Goal: Information Seeking & Learning: Learn about a topic

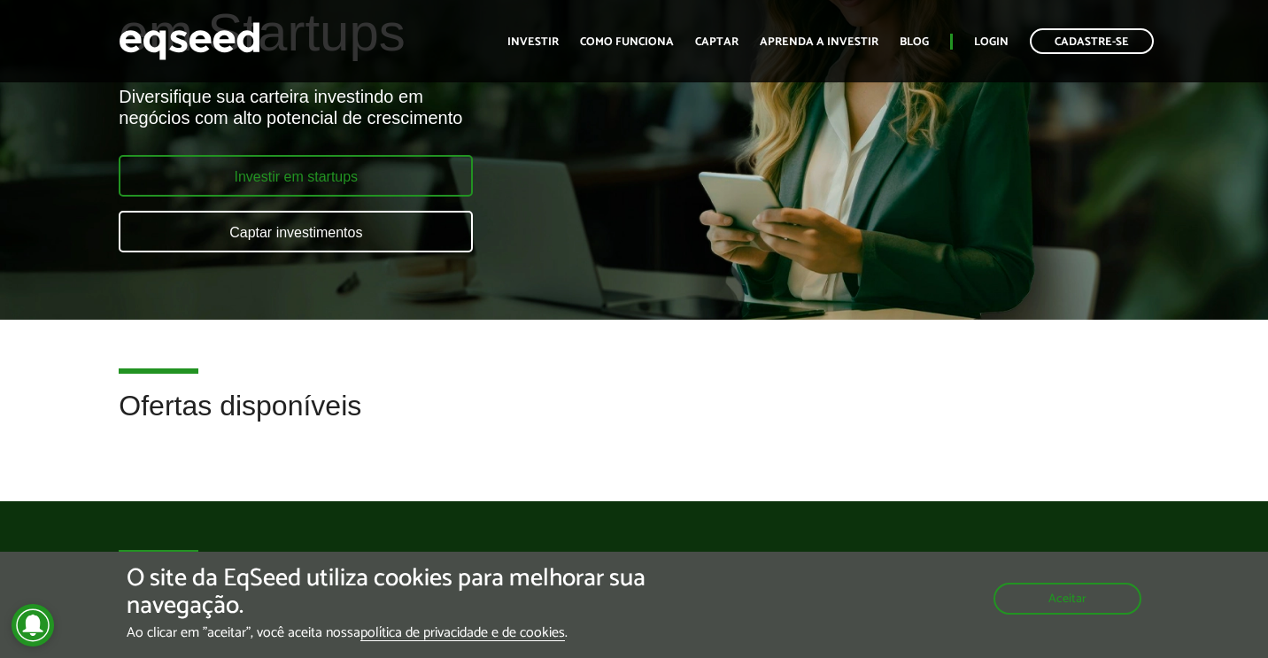
scroll to position [190, 0]
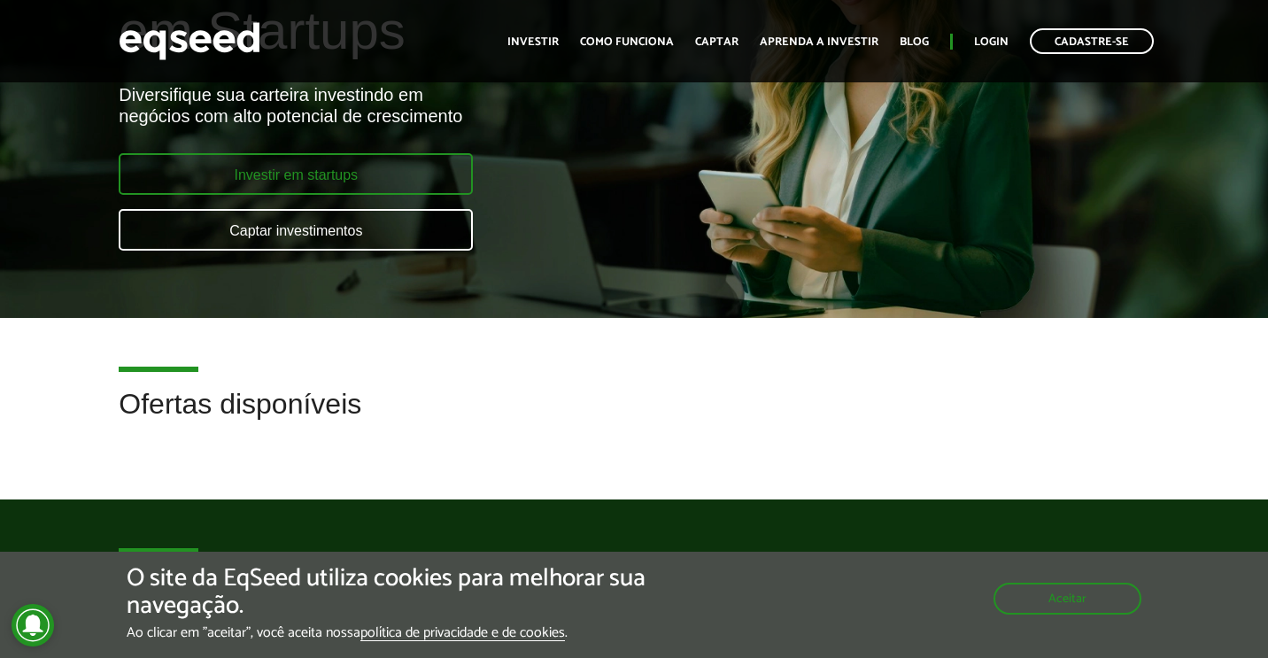
click at [355, 183] on link "Investir em startups" at bounding box center [296, 174] width 354 height 42
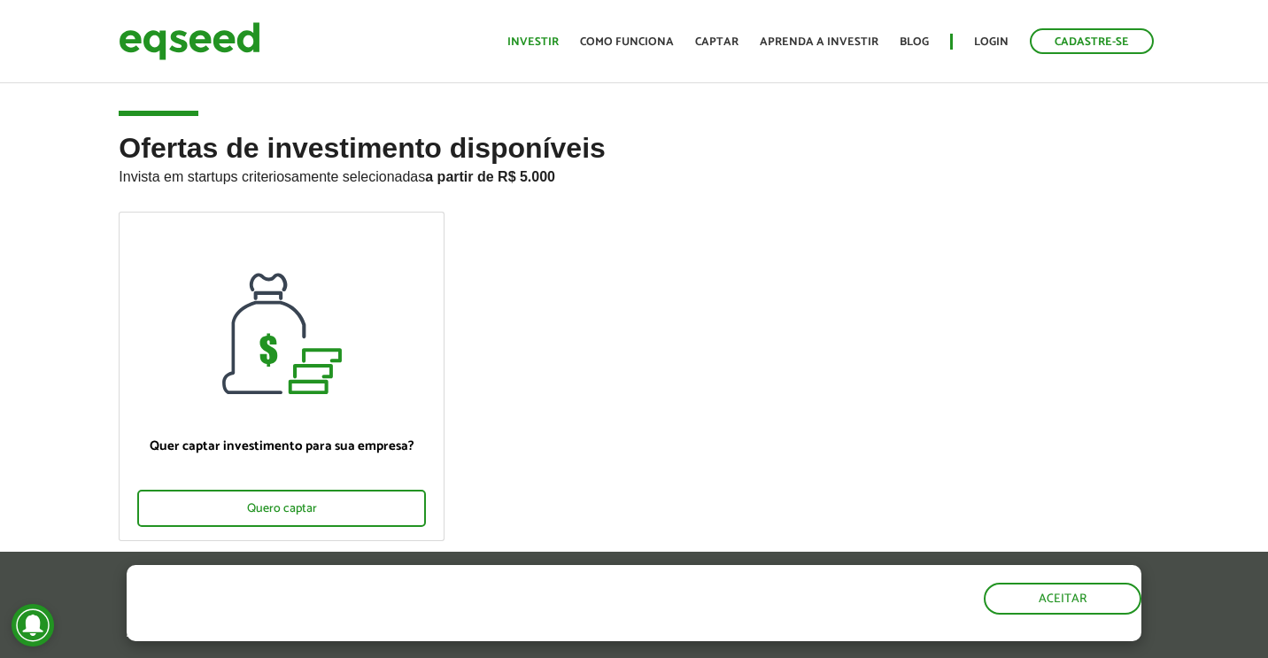
click at [557, 44] on link "Investir" at bounding box center [532, 42] width 51 height 12
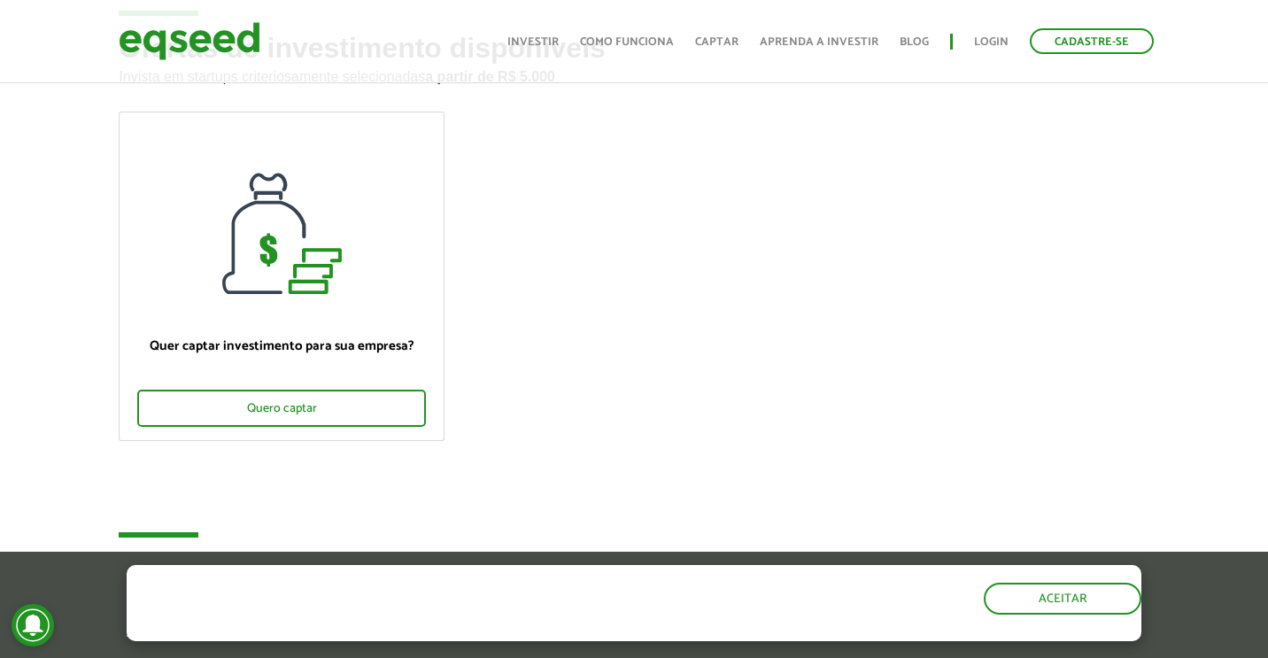
scroll to position [658, 0]
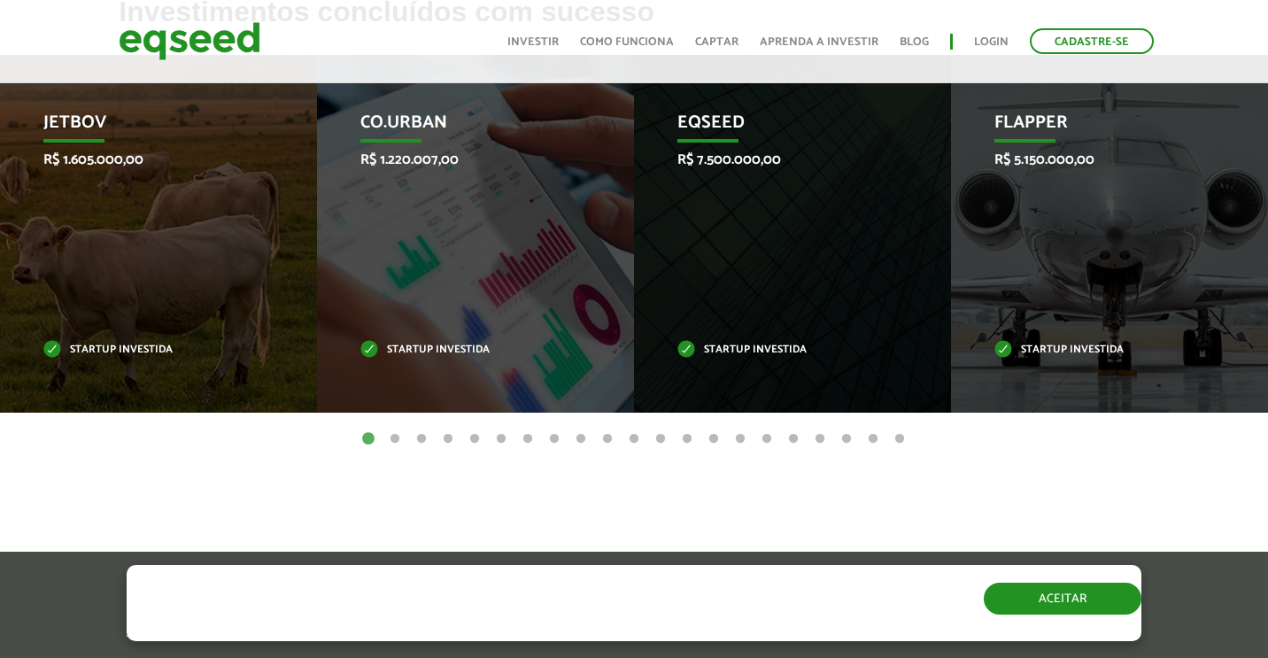
click at [994, 588] on button "Aceitar" at bounding box center [1062, 598] width 158 height 32
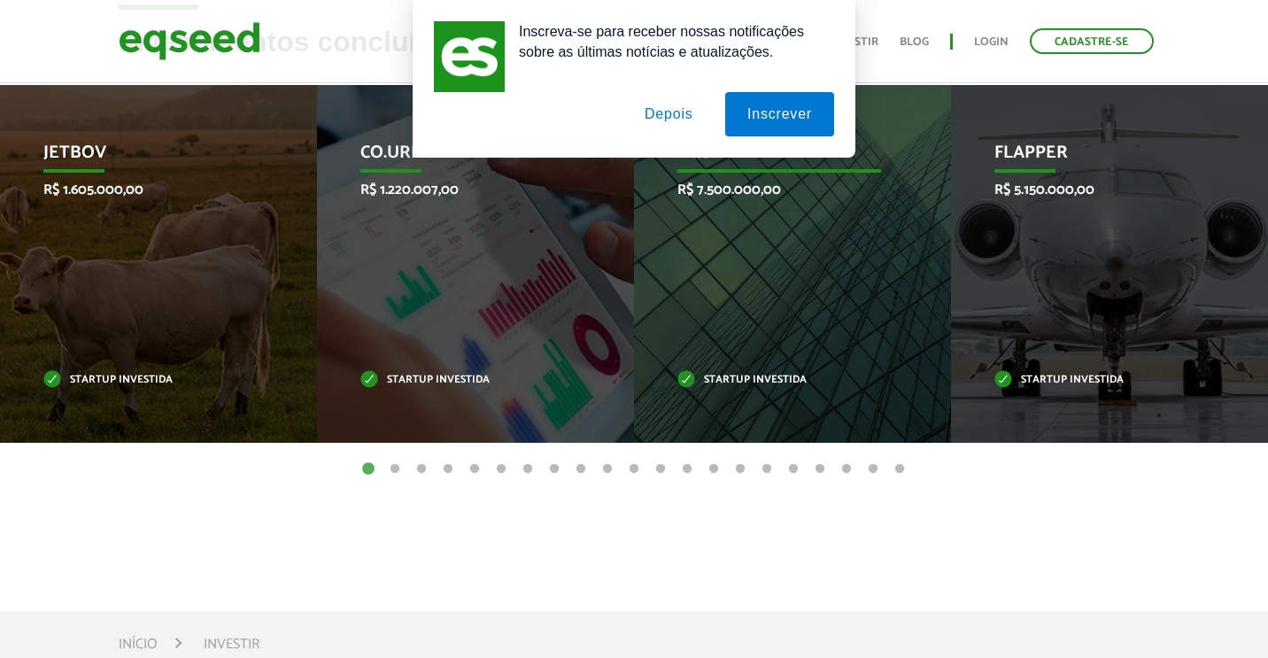
scroll to position [627, 0]
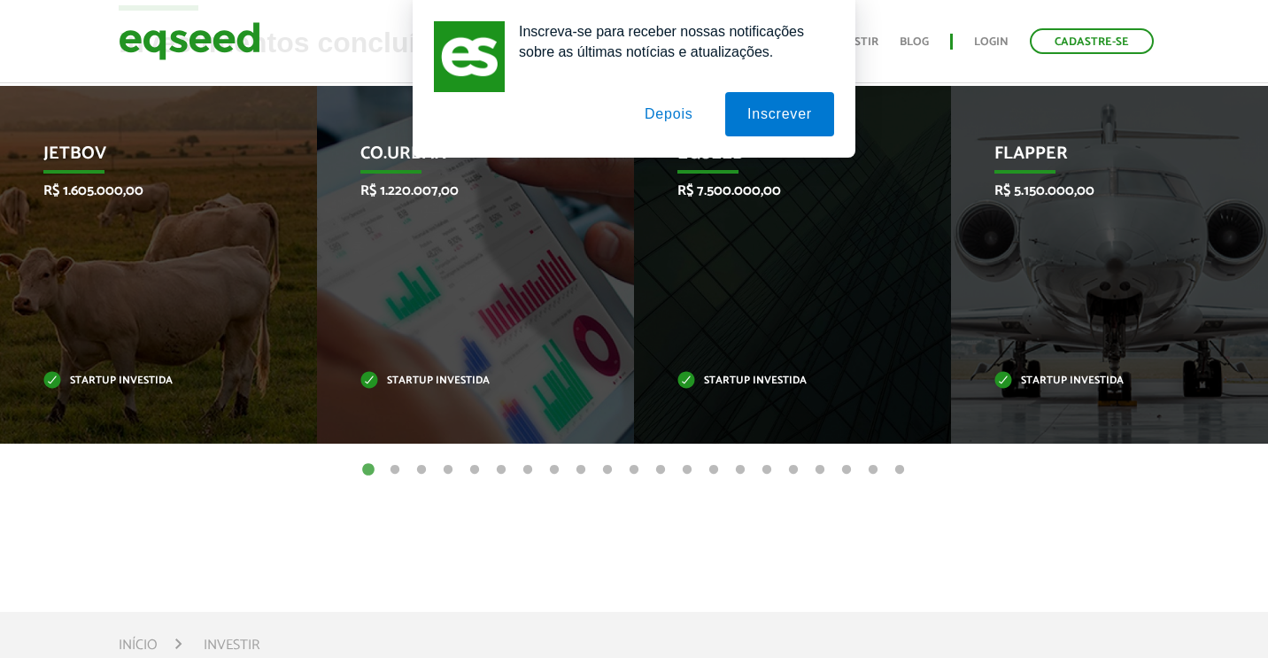
click at [689, 121] on button "Depois" at bounding box center [668, 114] width 93 height 44
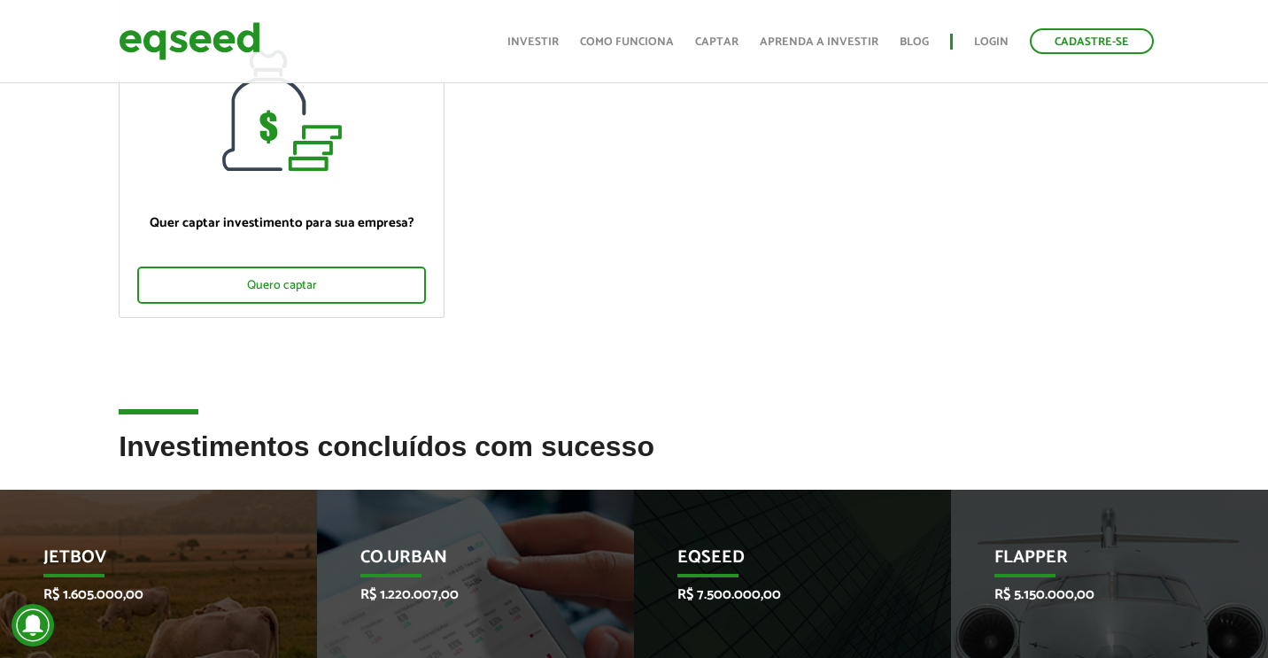
scroll to position [203, 0]
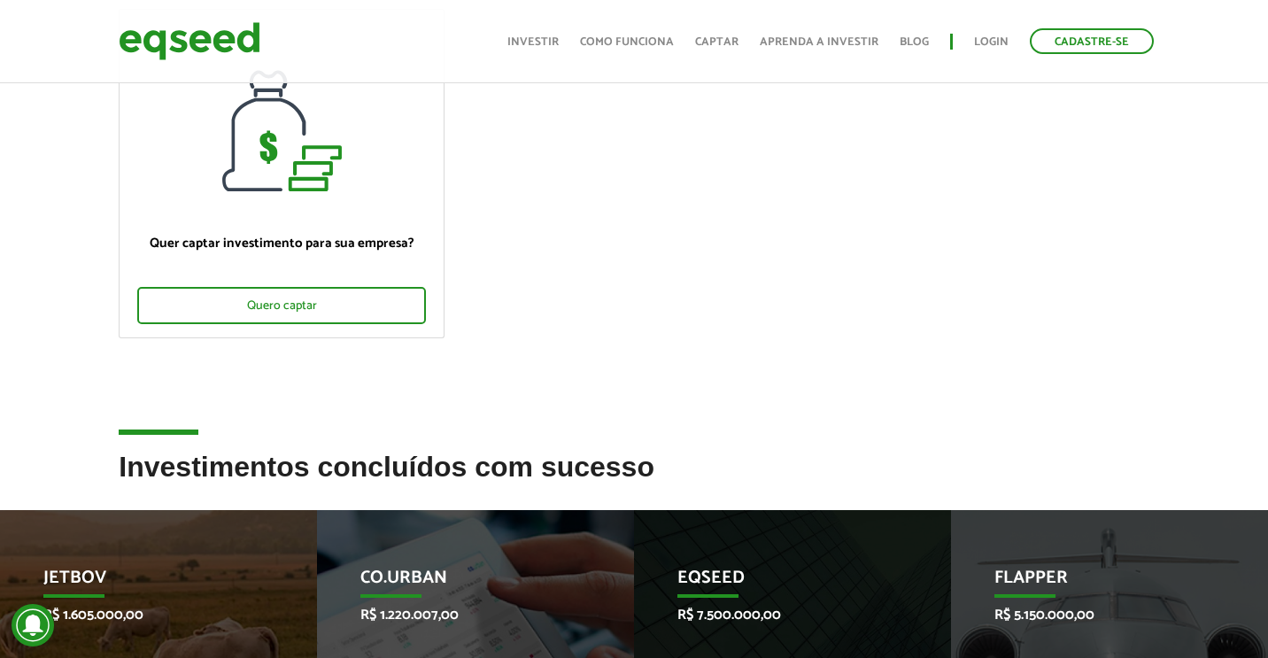
click at [223, 57] on img at bounding box center [190, 41] width 142 height 47
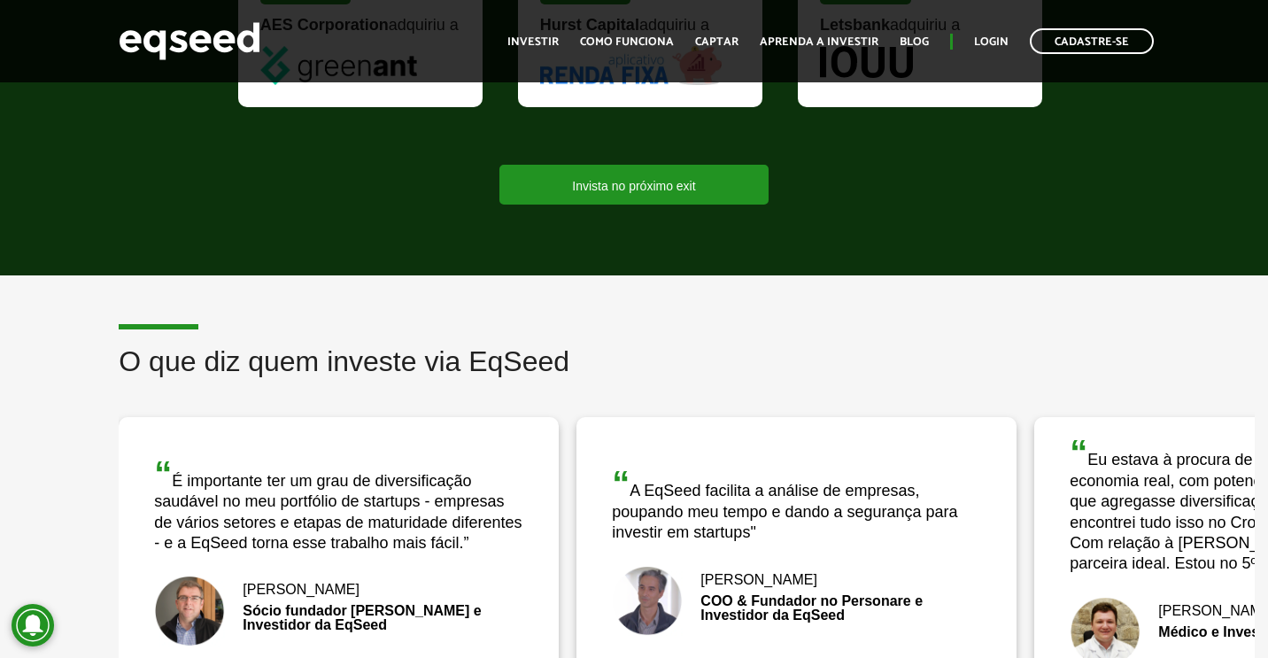
scroll to position [1919, 0]
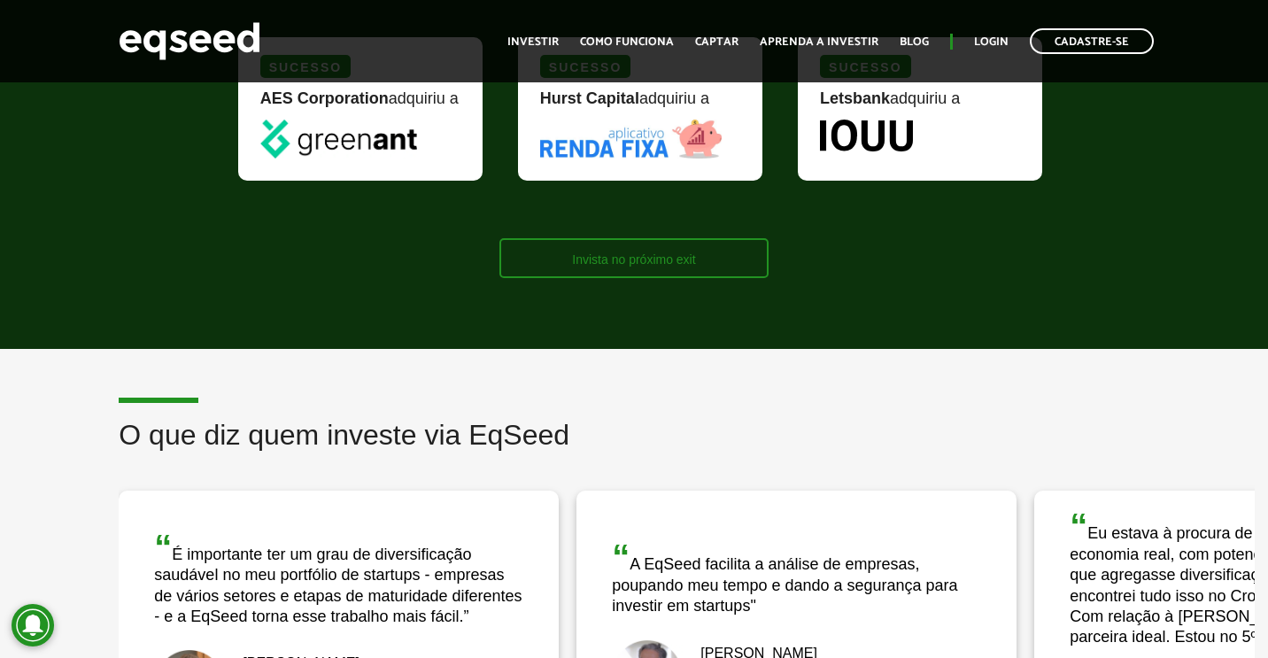
click at [591, 278] on link "Invista no próximo exit" at bounding box center [633, 258] width 268 height 40
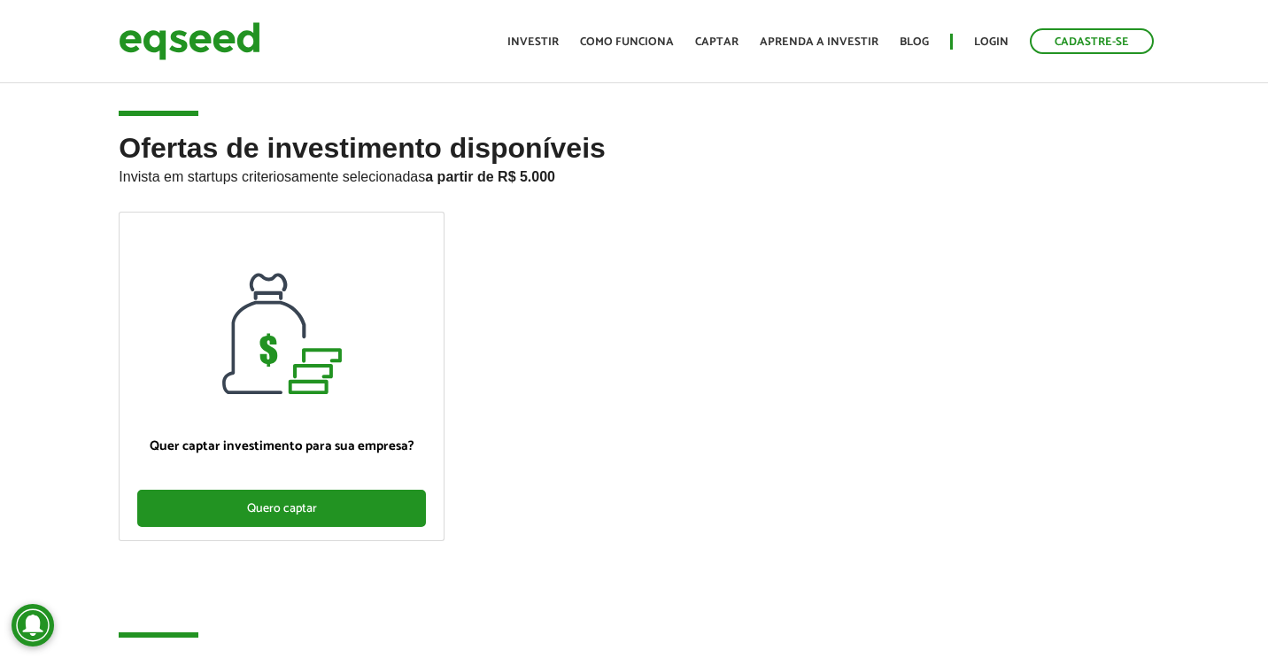
click at [326, 498] on div "Quero captar" at bounding box center [281, 508] width 289 height 37
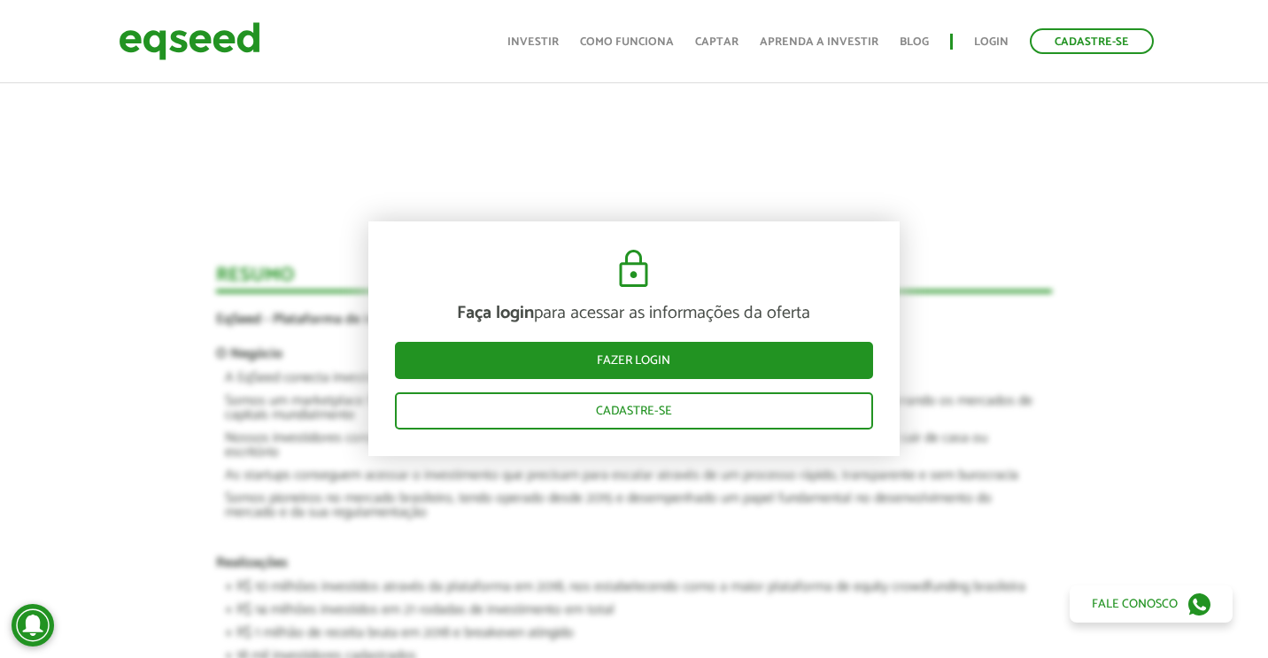
scroll to position [2004, 0]
